Goal: Navigation & Orientation: Find specific page/section

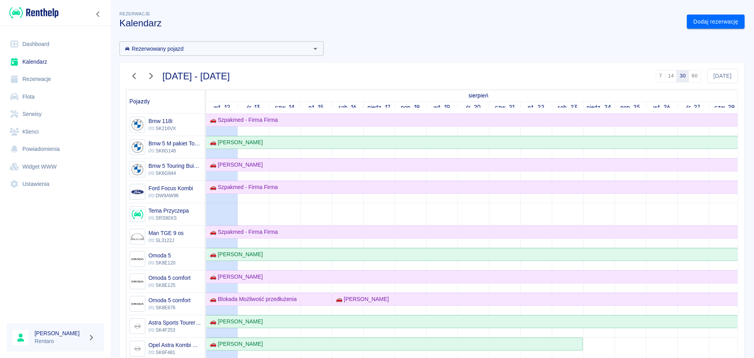
click at [29, 50] on link "Dashboard" at bounding box center [55, 44] width 98 height 18
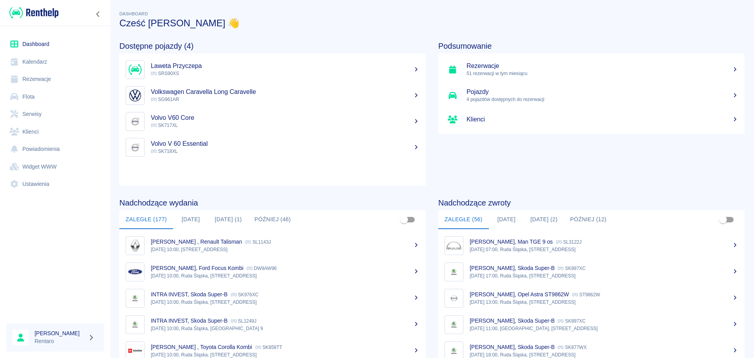
click at [193, 216] on button "[DATE]" at bounding box center [190, 219] width 35 height 19
click at [189, 219] on button "[DATE]" at bounding box center [190, 219] width 35 height 19
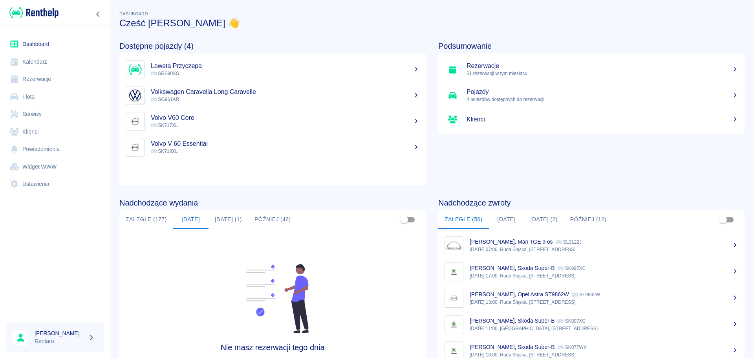
click at [235, 220] on button "[DATE] (1)" at bounding box center [228, 219] width 40 height 19
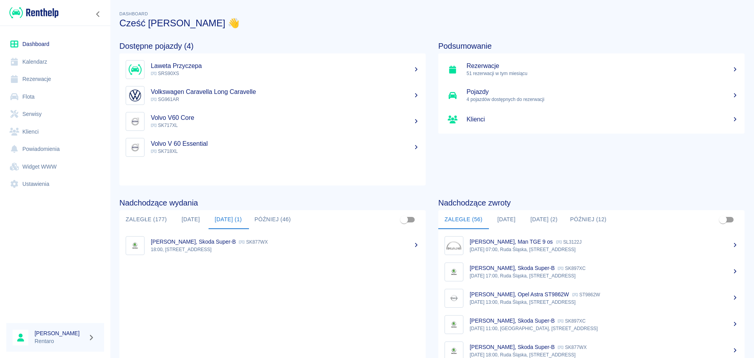
click at [197, 219] on button "[DATE]" at bounding box center [190, 219] width 35 height 19
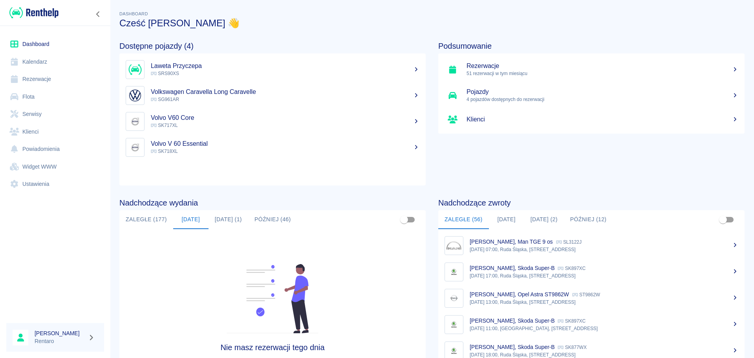
click at [533, 220] on button "[DATE] (2)" at bounding box center [544, 219] width 40 height 19
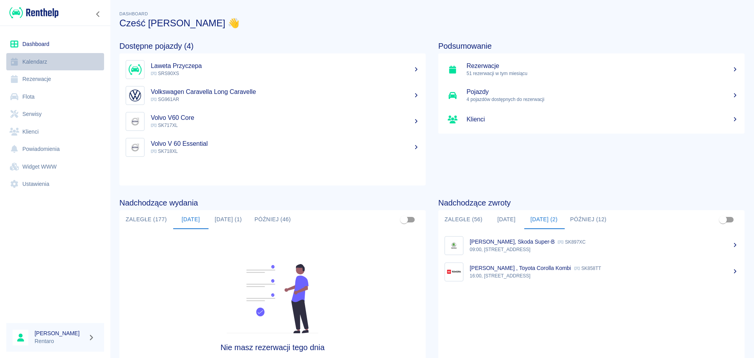
click at [45, 65] on link "Kalendarz" at bounding box center [55, 62] width 98 height 18
